Goal: Task Accomplishment & Management: Manage account settings

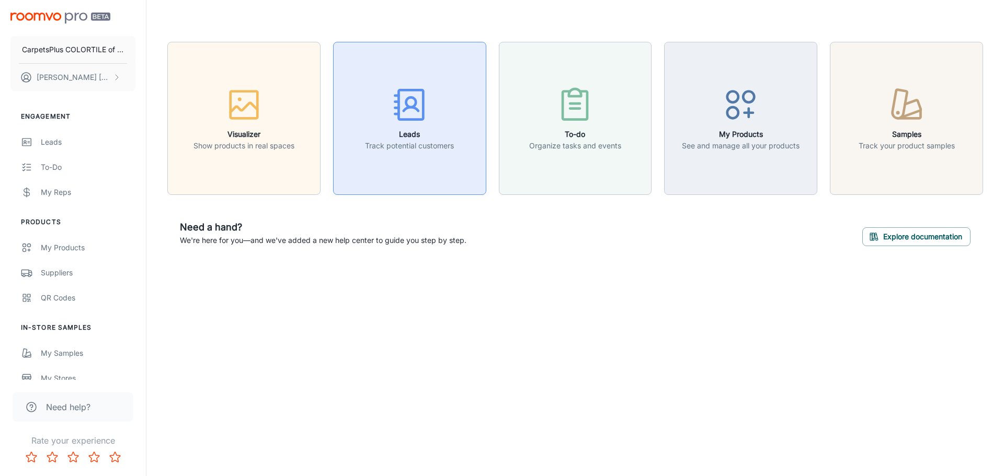
click at [400, 143] on p "Track potential customers" at bounding box center [409, 146] width 89 height 12
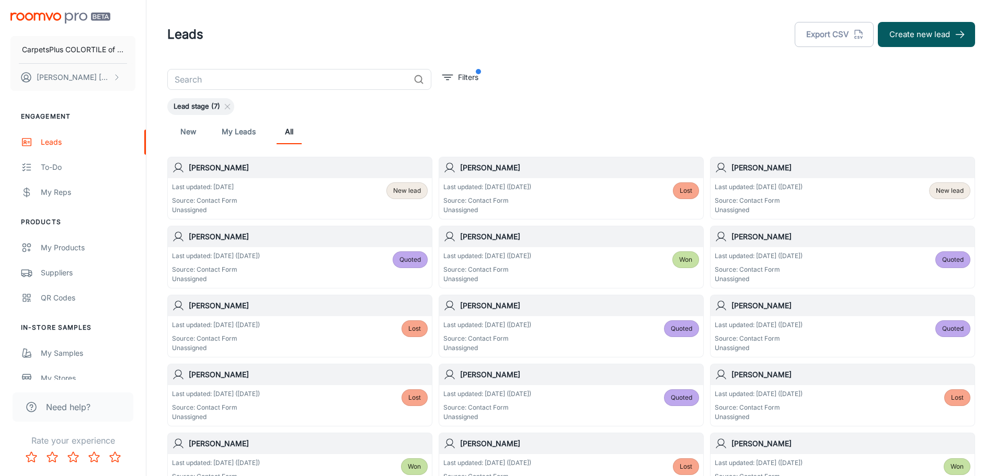
click at [403, 194] on span "New lead" at bounding box center [407, 190] width 28 height 9
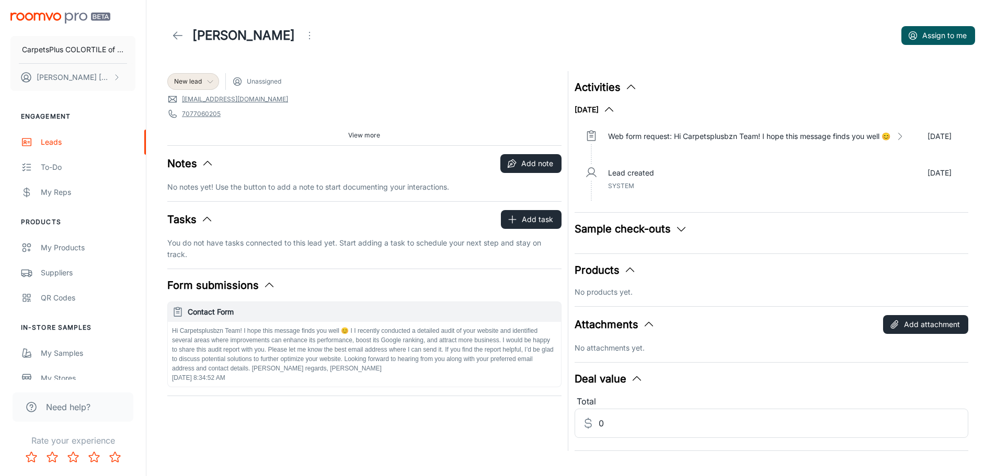
click at [209, 79] on icon at bounding box center [210, 81] width 8 height 8
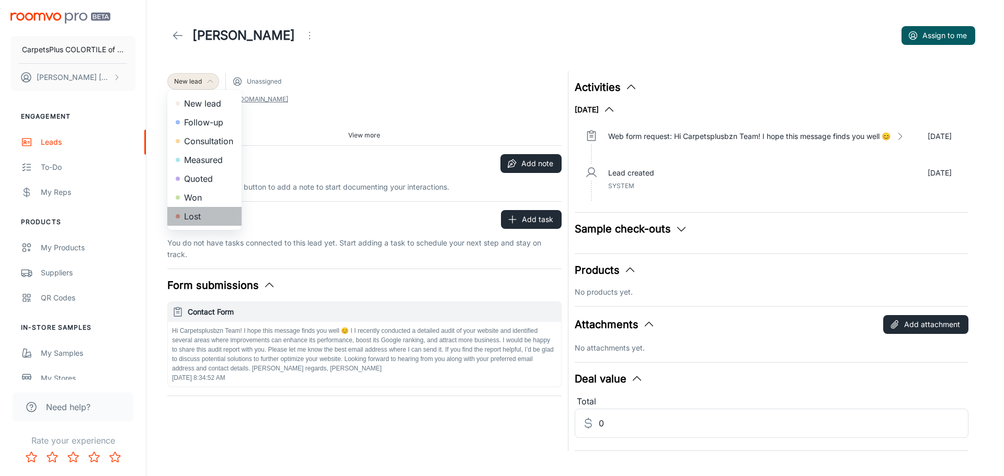
click at [203, 214] on li "Lost" at bounding box center [204, 216] width 74 height 19
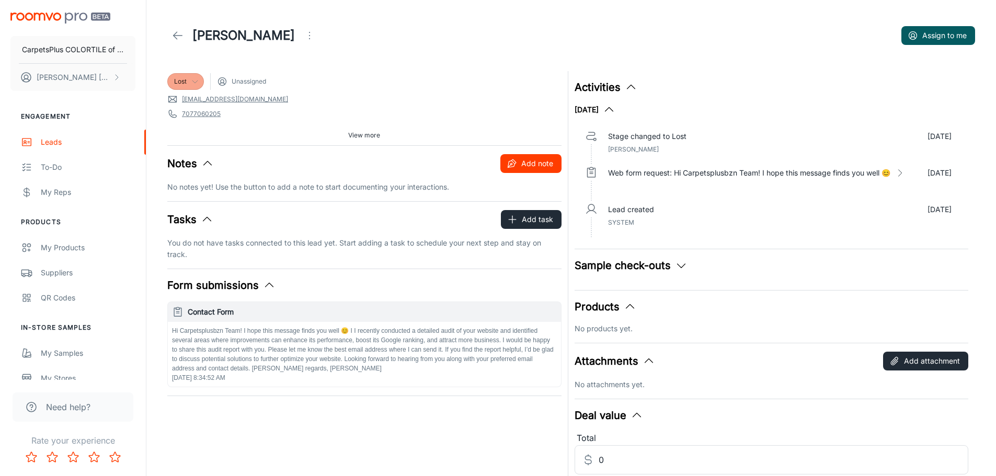
click at [526, 160] on button "Add note" at bounding box center [530, 163] width 61 height 19
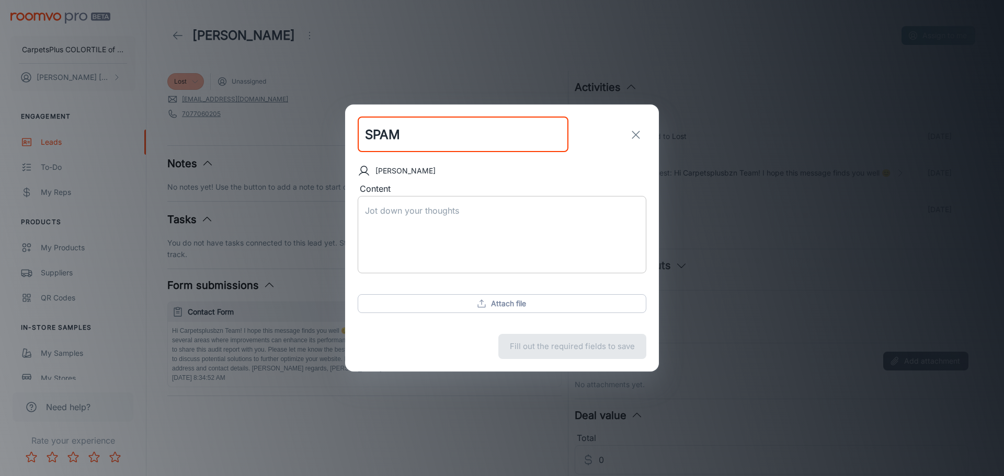
type input "SPAM"
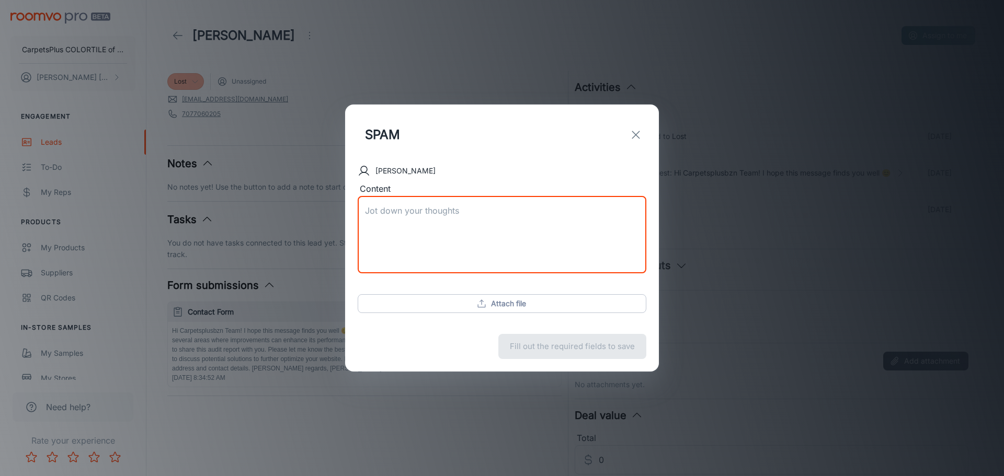
click at [498, 234] on textarea "Content" at bounding box center [502, 235] width 274 height 60
type textarea "SPAM"
click at [606, 338] on button "Save note" at bounding box center [609, 346] width 74 height 25
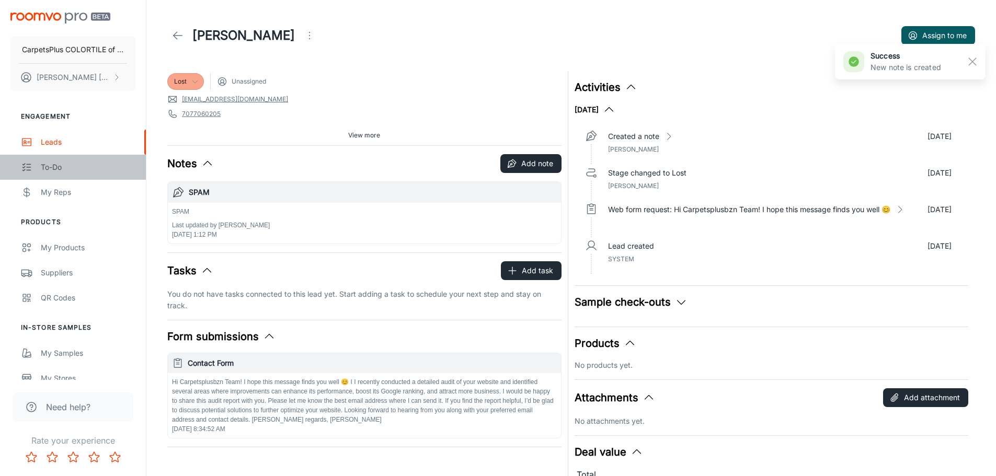
click at [52, 169] on div "To-do" at bounding box center [88, 168] width 95 height 12
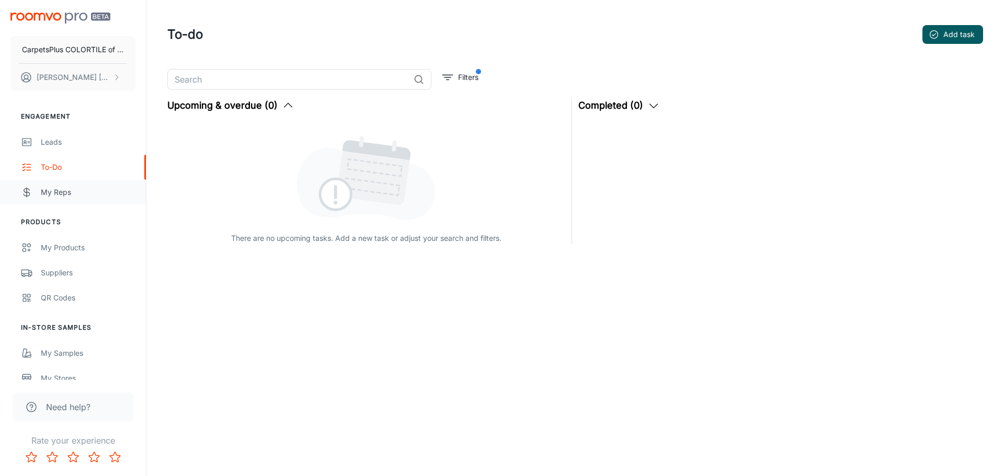
click at [78, 187] on div "My Reps" at bounding box center [88, 193] width 95 height 12
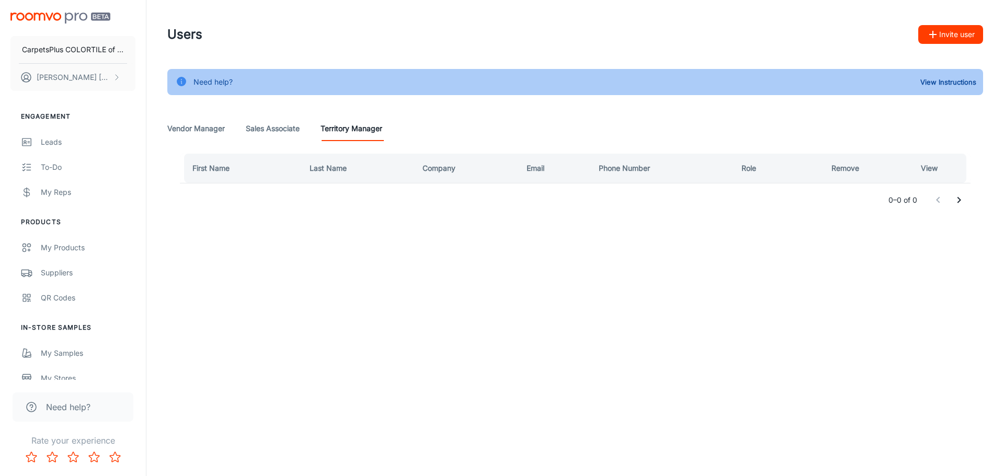
click at [274, 127] on Associate "Sales Associate" at bounding box center [273, 128] width 54 height 25
click at [216, 127] on Manager "Vendor Manager" at bounding box center [196, 128] width 58 height 25
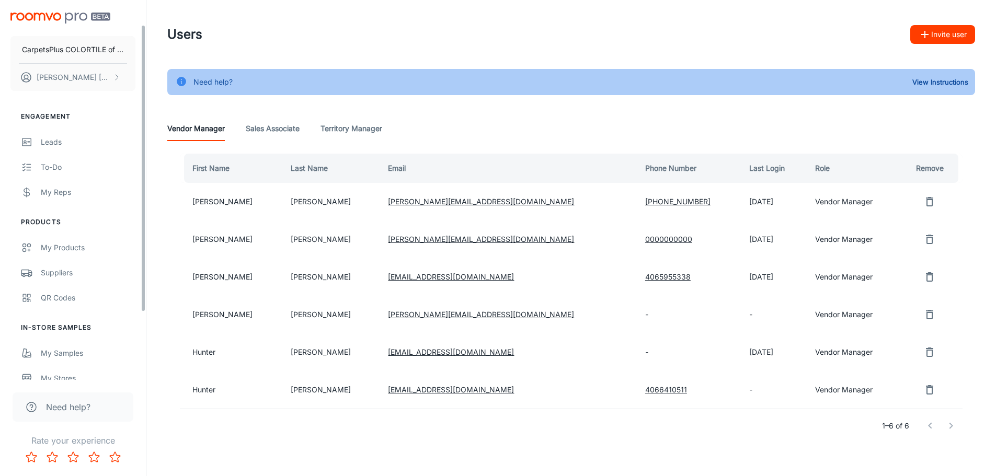
scroll to position [122, 0]
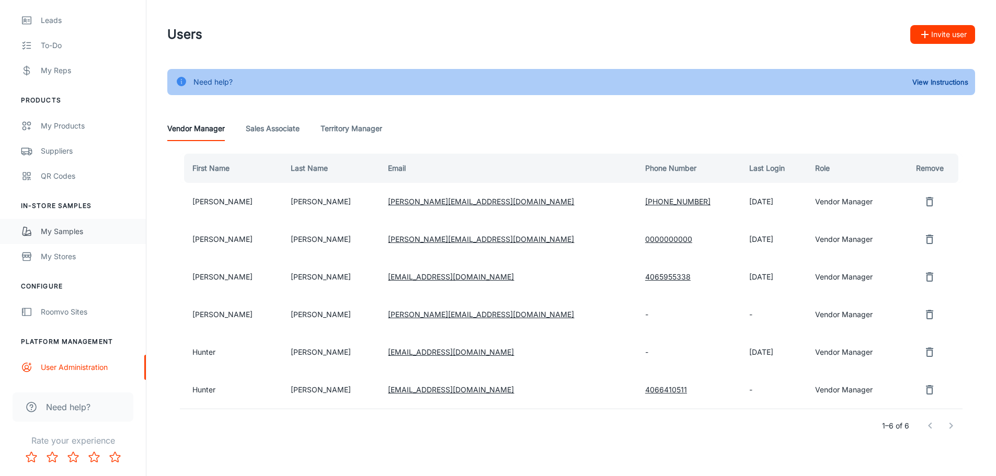
click at [73, 231] on div "My Samples" at bounding box center [88, 232] width 95 height 12
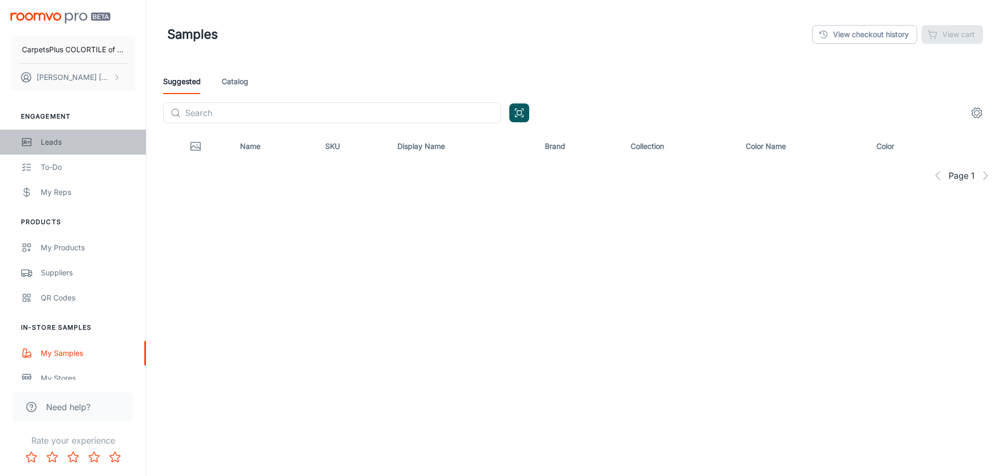
click at [73, 136] on div "Leads" at bounding box center [88, 142] width 95 height 12
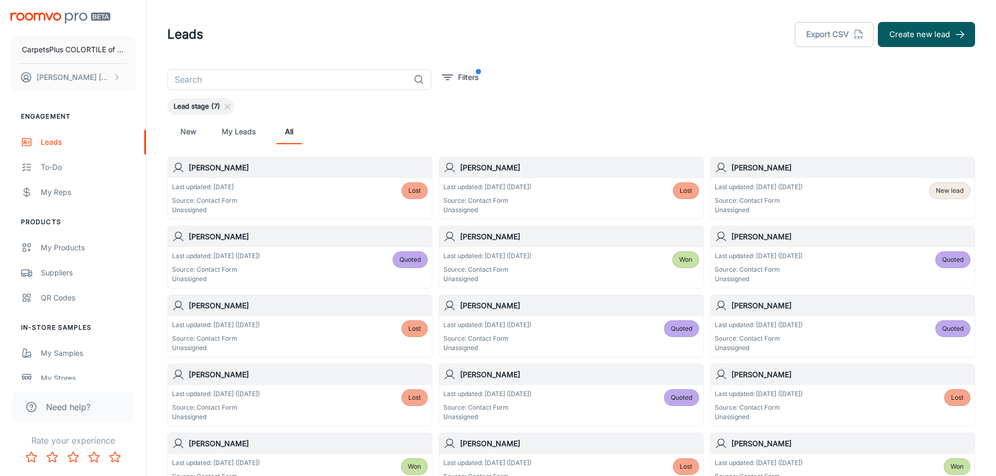
click at [587, 197] on div "Last updated: [DATE] ([DATE]) Source: Contact Form Unassigned Lost" at bounding box center [571, 198] width 256 height 32
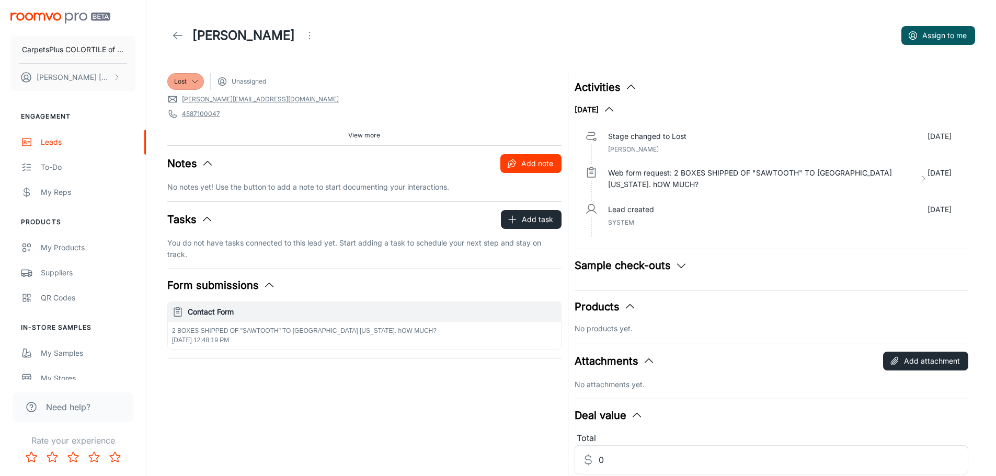
click at [528, 160] on button "Add note" at bounding box center [530, 163] width 61 height 19
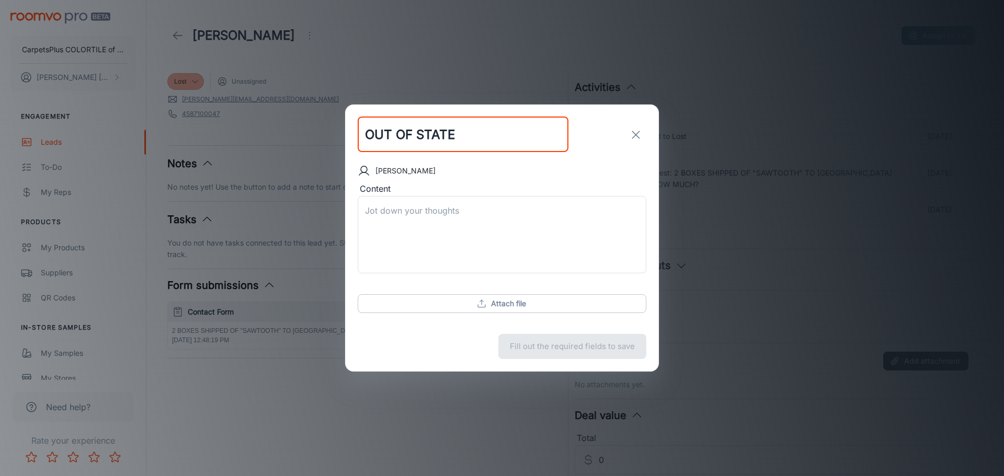
type input "OUT OF STATE"
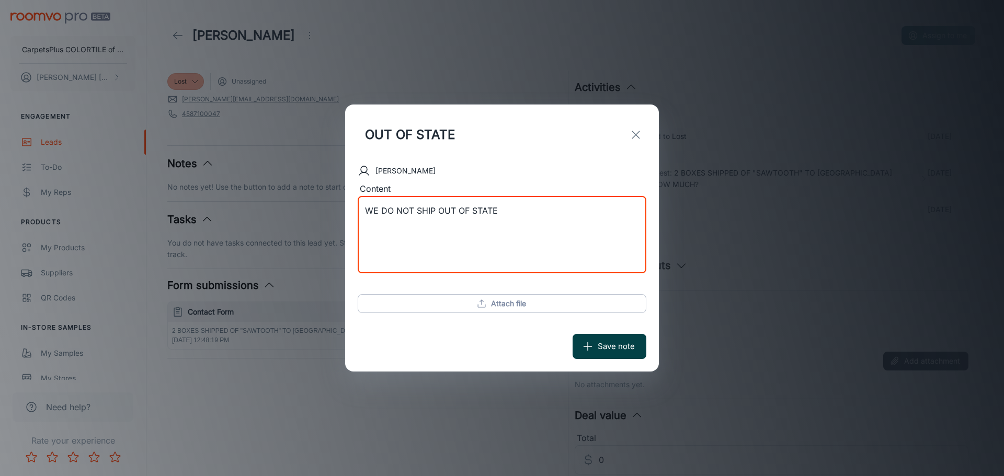
type textarea "WE DO NOT SHIP OUT OF STATE"
click at [595, 358] on button "Save note" at bounding box center [609, 346] width 74 height 25
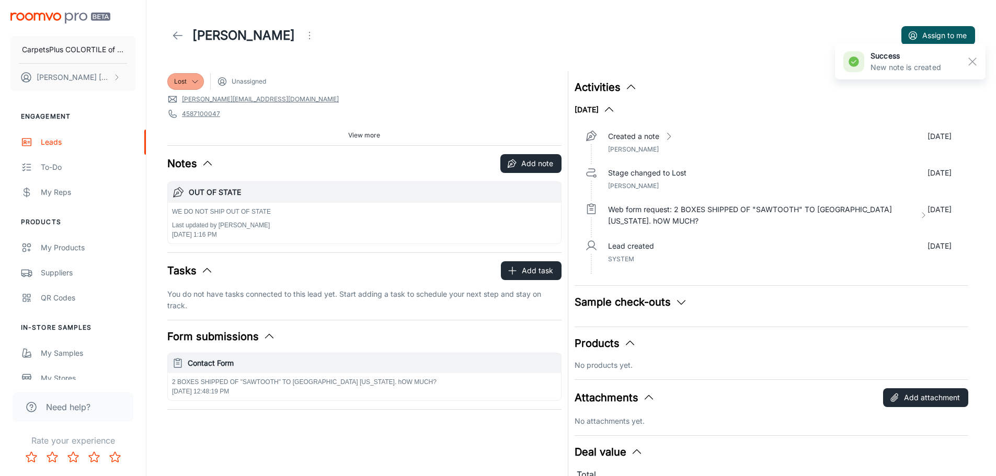
click at [179, 35] on icon at bounding box center [177, 35] width 13 height 13
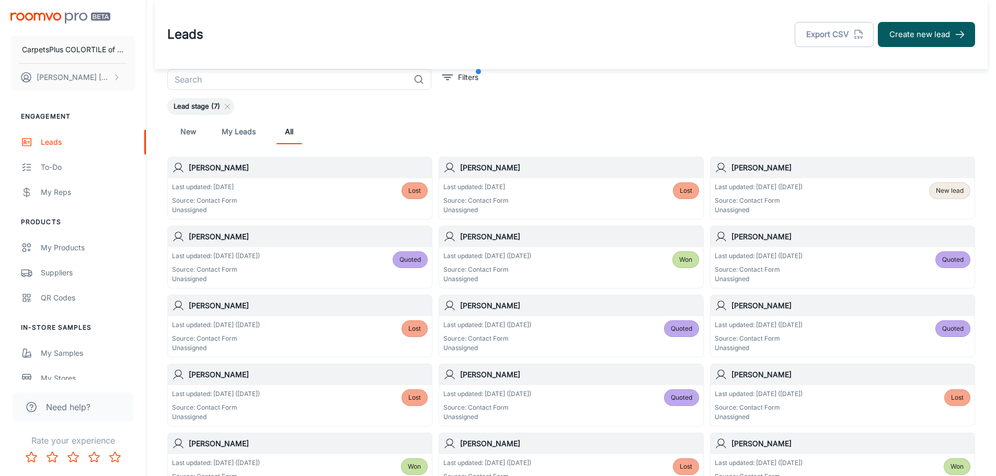
scroll to position [90, 0]
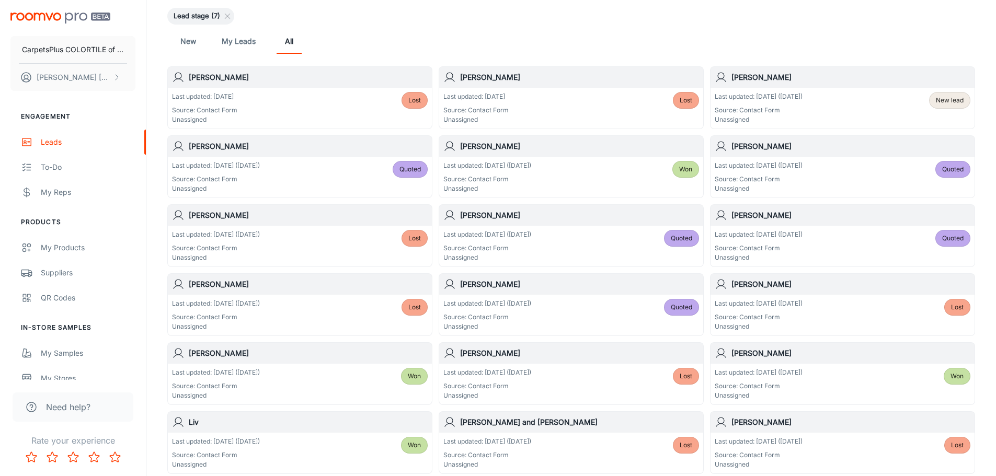
click at [816, 379] on div "Last updated: [DATE] ([DATE]) Source: Contact Form Unassigned Won" at bounding box center [843, 384] width 256 height 32
